Goal: Contribute content

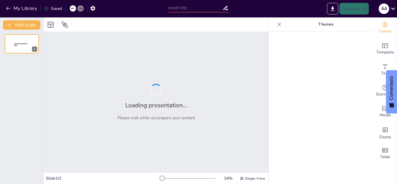
type input "Violencia en el Ámbito Educativo: Un Enfoque desde la Pedagogía de Cuerpos Libr…"
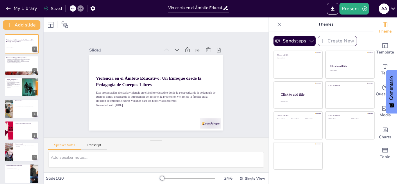
checkbox input "true"
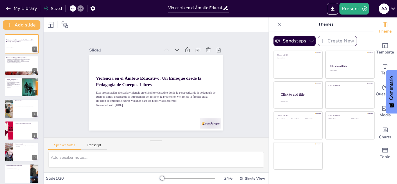
checkbox input "true"
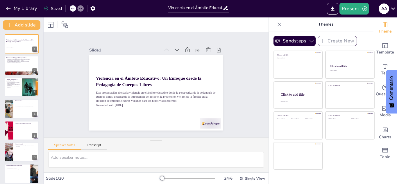
checkbox input "true"
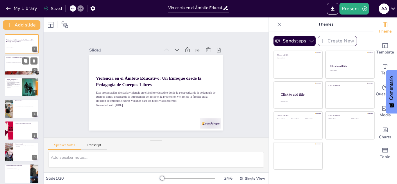
checkbox input "true"
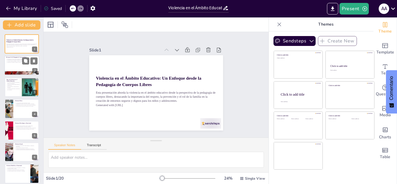
click at [22, 66] on div at bounding box center [21, 66] width 35 height 20
type textarea "Lore ipsum dolorsi amet co adipiscin el seddoei tempor incididu u lab etdol m a…"
checkbox input "true"
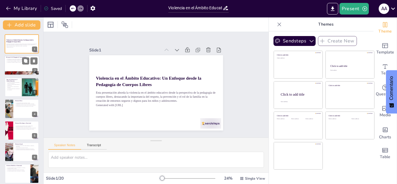
checkbox input "true"
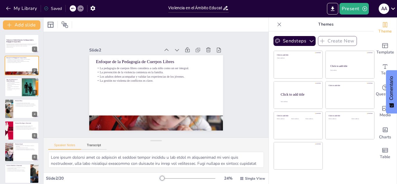
checkbox input "true"
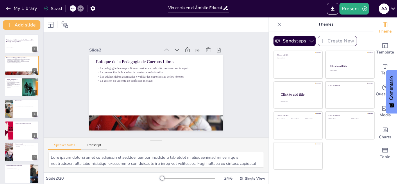
checkbox input "true"
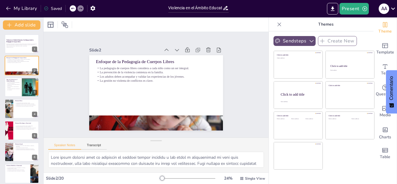
checkbox input "true"
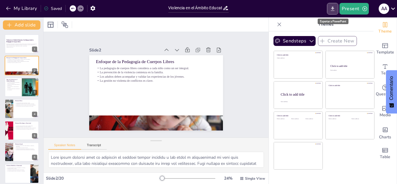
click at [332, 9] on icon "Export to PowerPoint" at bounding box center [332, 8] width 3 height 4
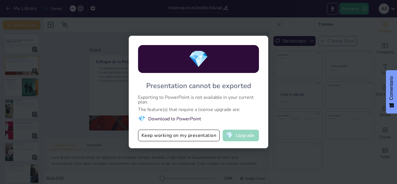
click at [252, 134] on button "💎 Upgrade" at bounding box center [240, 135] width 36 height 12
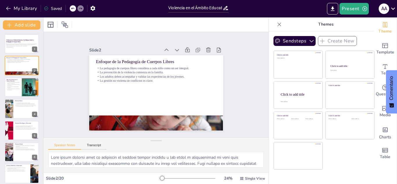
checkbox input "true"
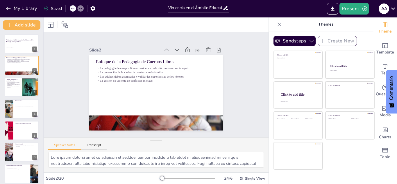
checkbox input "true"
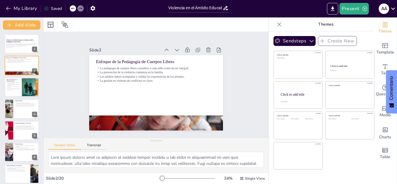
checkbox input "true"
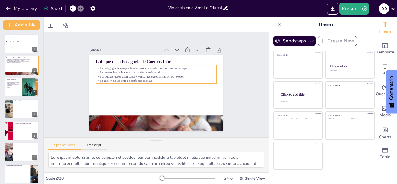
checkbox input "true"
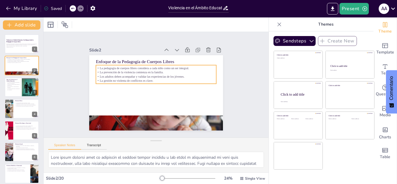
checkbox input "true"
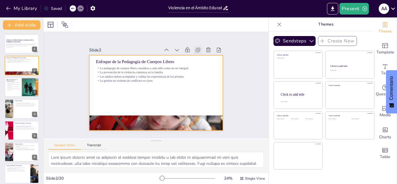
checkbox input "true"
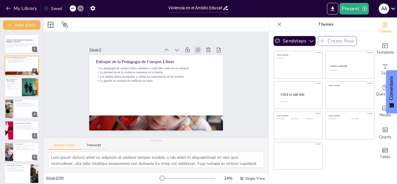
checkbox input "true"
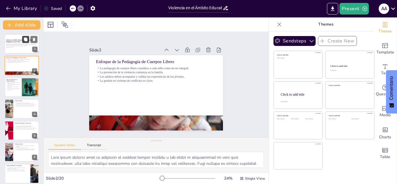
checkbox input "true"
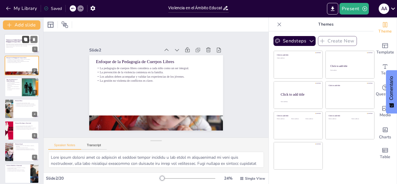
checkbox input "true"
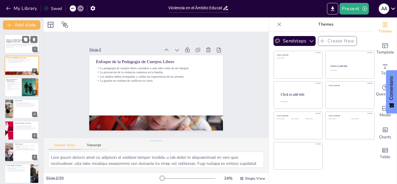
checkbox input "true"
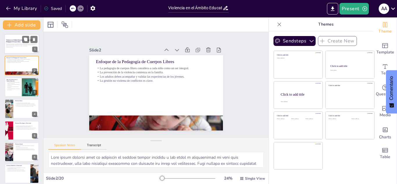
click at [25, 46] on p "Esta presentación aborda la violencia en el ámbito educativo desde la perspecti…" at bounding box center [21, 44] width 31 height 3
checkbox input "true"
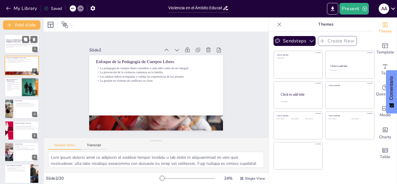
checkbox input "true"
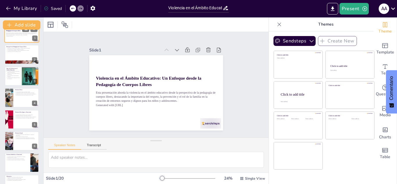
checkbox input "true"
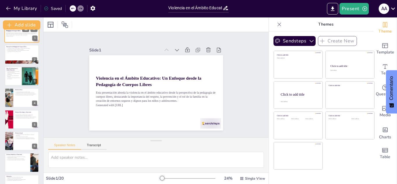
scroll to position [12, 0]
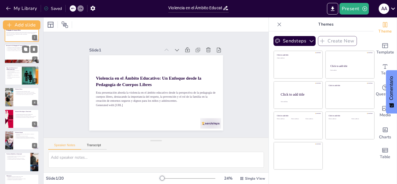
checkbox input "true"
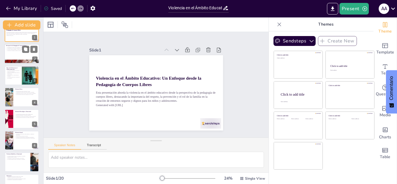
checkbox input "true"
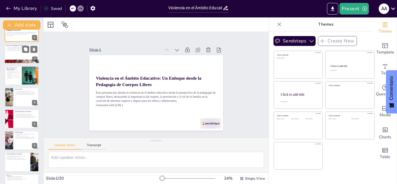
checkbox input "true"
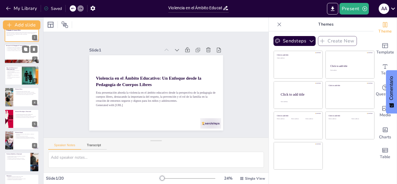
checkbox input "true"
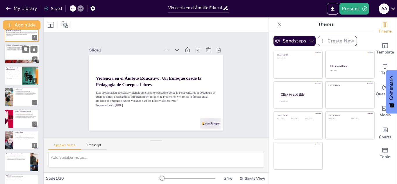
click at [18, 53] on div at bounding box center [21, 54] width 35 height 20
type textarea "Lore ipsum dolorsi amet co adipiscin el seddoei tempor incididu u lab etdol m a…"
checkbox input "true"
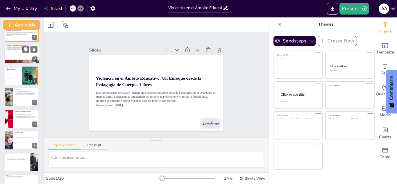
checkbox input "true"
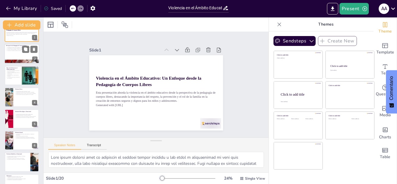
scroll to position [0, 0]
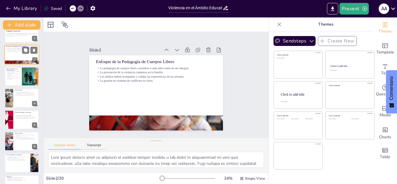
checkbox input "true"
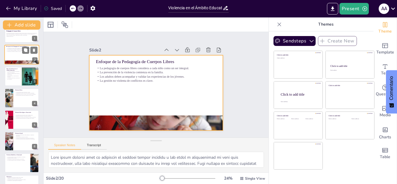
scroll to position [12, 0]
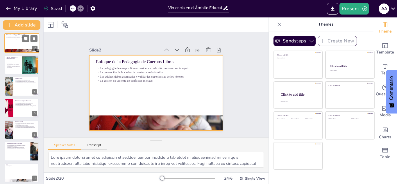
checkbox input "true"
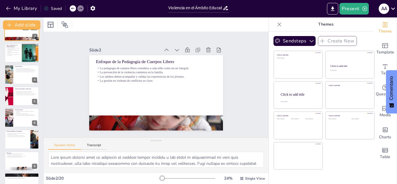
checkbox input "true"
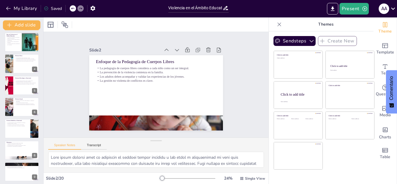
checkbox input "true"
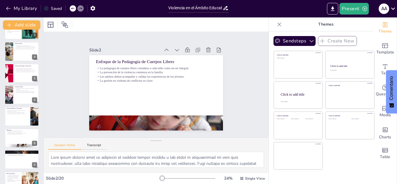
checkbox input "true"
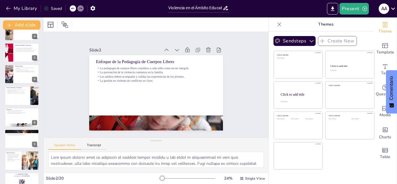
checkbox input "true"
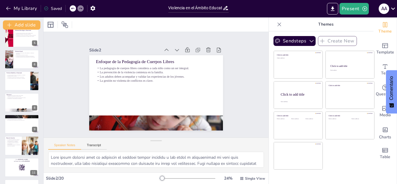
checkbox input "true"
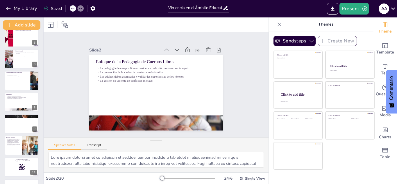
checkbox input "true"
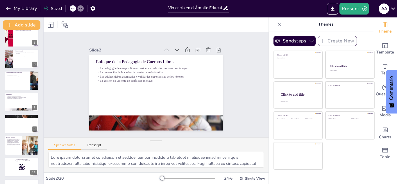
checkbox input "true"
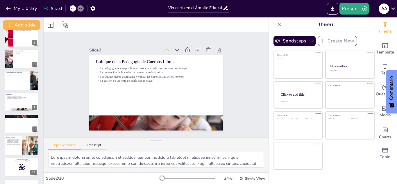
checkbox input "true"
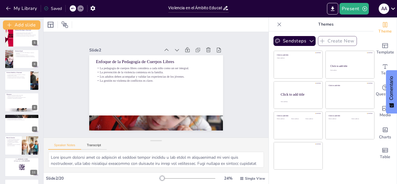
checkbox input "true"
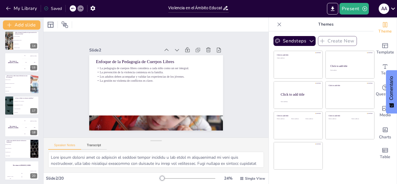
checkbox input "true"
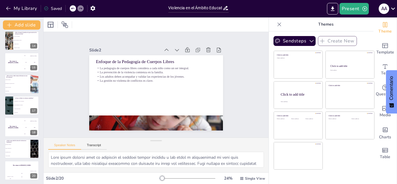
checkbox input "true"
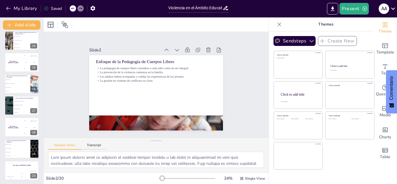
checkbox input "true"
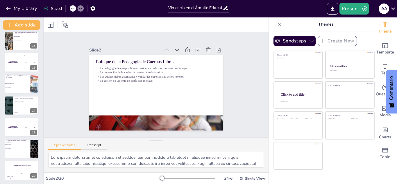
scroll to position [285, 0]
checkbox input "true"
click at [12, 111] on div at bounding box center [8, 105] width 35 height 20
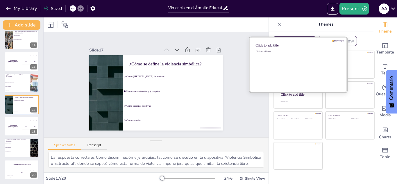
click at [308, 37] on div "Click to add title Click to add text" at bounding box center [298, 64] width 98 height 55
click at [303, 39] on div at bounding box center [298, 64] width 98 height 55
click at [301, 37] on div "Click to add title Click to add text" at bounding box center [298, 64] width 98 height 55
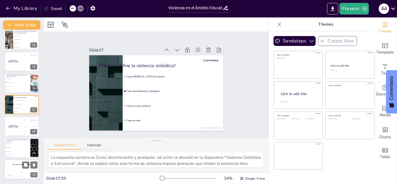
click at [19, 176] on div "200" at bounding box center [22, 176] width 12 height 6
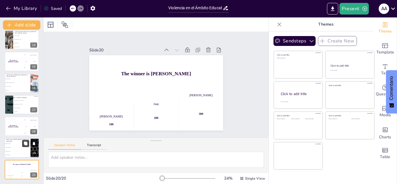
click at [29, 145] on button at bounding box center [25, 143] width 7 height 7
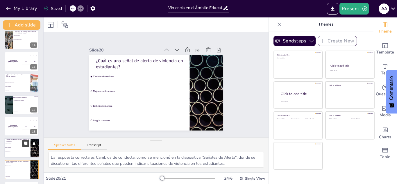
scroll to position [306, 0]
